Goal: Transaction & Acquisition: Purchase product/service

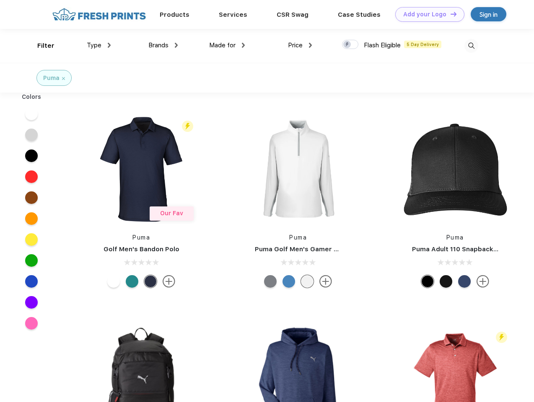
scroll to position [0, 0]
click at [427, 14] on link "Add your Logo Design Tool" at bounding box center [429, 14] width 69 height 15
click at [0, 0] on div "Design Tool" at bounding box center [0, 0] width 0 height 0
click at [450, 14] on link "Add your Logo Design Tool" at bounding box center [429, 14] width 69 height 15
click at [40, 46] on div "Filter" at bounding box center [45, 46] width 17 height 10
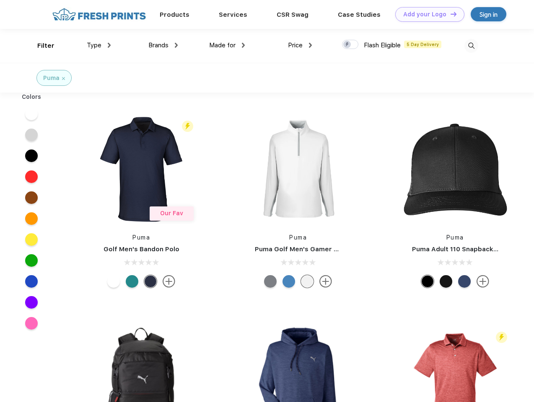
click at [99, 45] on span "Type" at bounding box center [94, 45] width 15 height 8
click at [163, 45] on span "Brands" at bounding box center [158, 45] width 20 height 8
click at [227, 45] on span "Made for" at bounding box center [222, 45] width 26 height 8
click at [300, 45] on span "Price" at bounding box center [295, 45] width 15 height 8
click at [350, 45] on div at bounding box center [350, 44] width 16 height 9
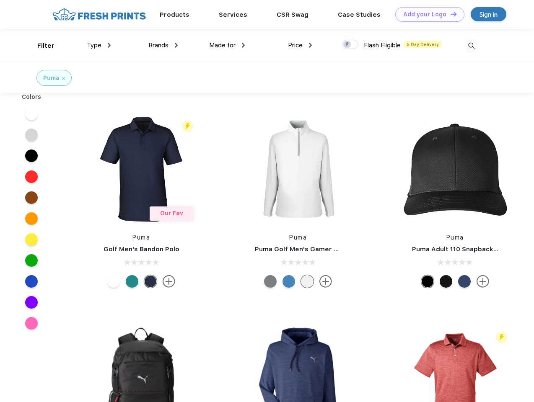
click at [347, 45] on input "checkbox" at bounding box center [344, 41] width 5 height 5
click at [471, 46] on img at bounding box center [471, 46] width 14 height 14
